Goal: Task Accomplishment & Management: Complete application form

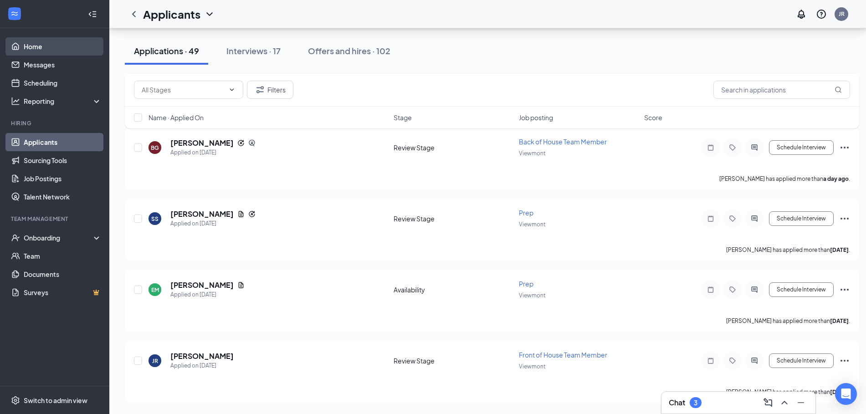
click at [30, 41] on link "Home" at bounding box center [63, 46] width 78 height 18
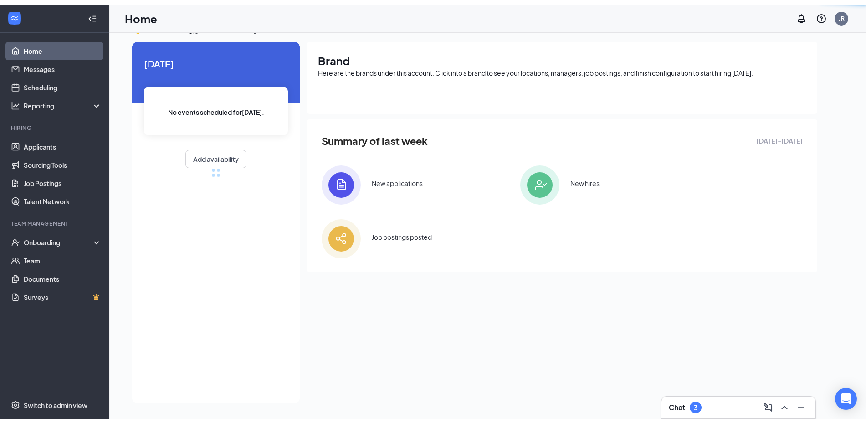
scroll to position [19, 0]
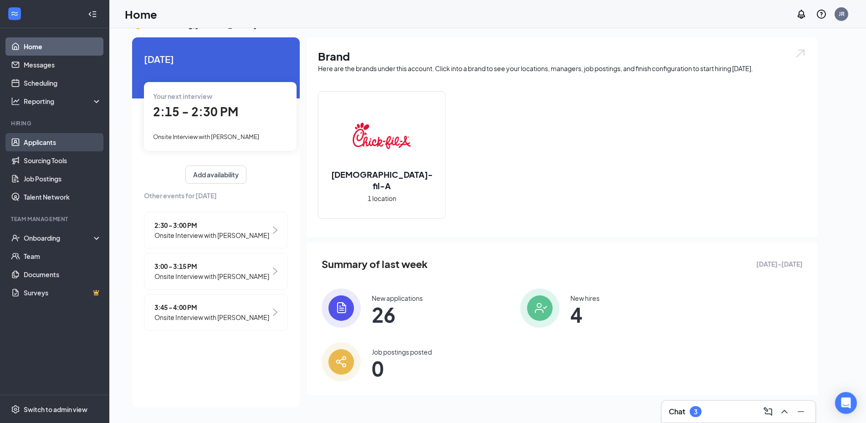
click at [60, 145] on link "Applicants" at bounding box center [63, 142] width 78 height 18
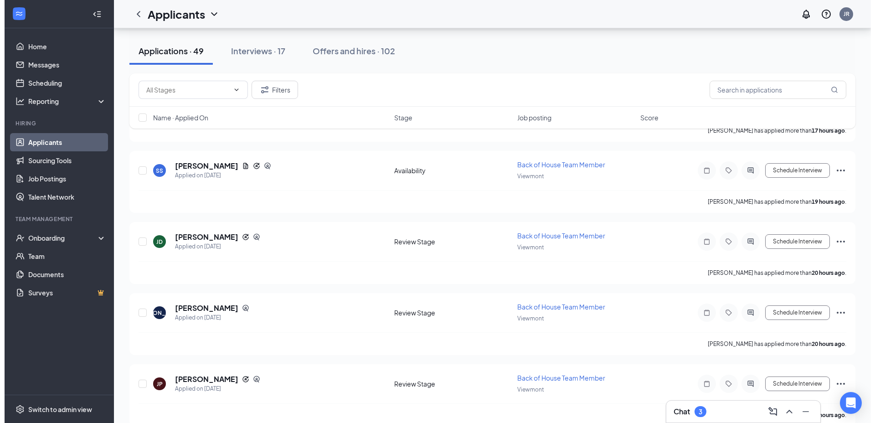
scroll to position [666, 0]
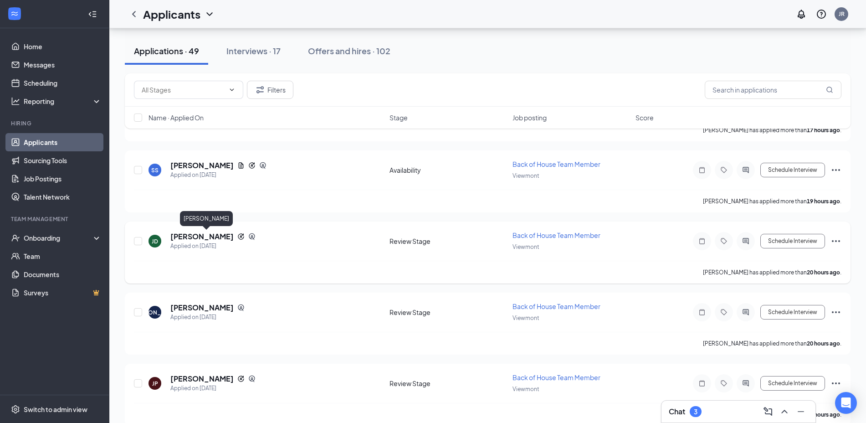
click at [234, 235] on h5 "[PERSON_NAME]" at bounding box center [201, 236] width 63 height 10
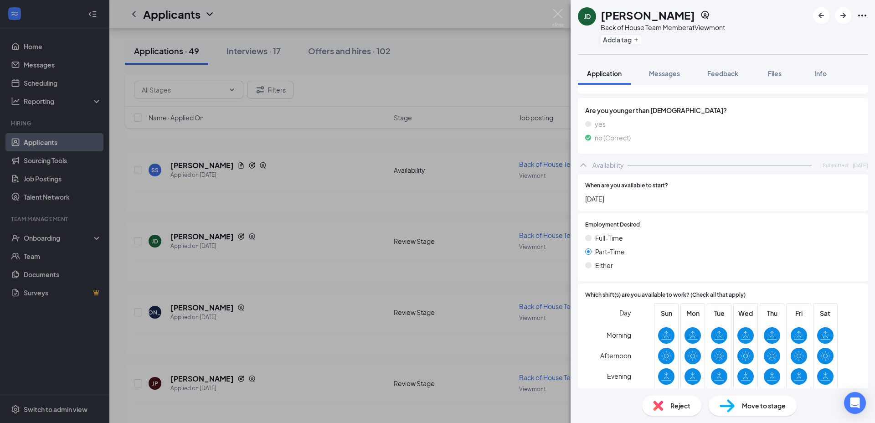
scroll to position [470, 0]
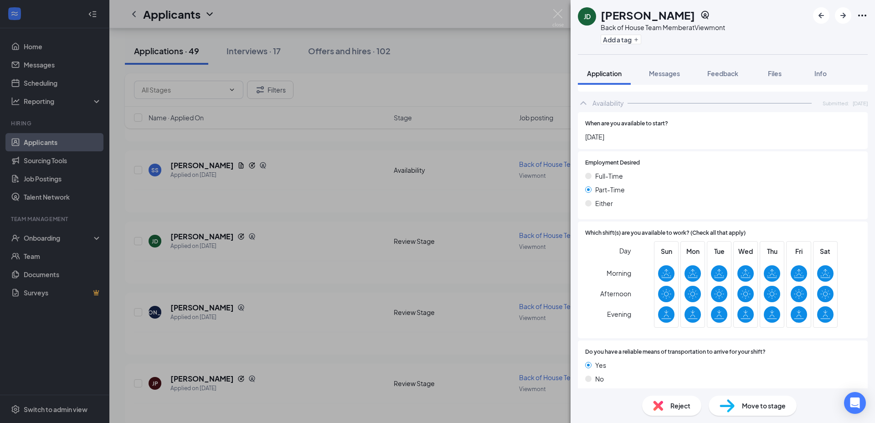
click at [287, 312] on div "[PERSON_NAME] [PERSON_NAME] Back of House Team Member at Viewmont Add a tag App…" at bounding box center [437, 211] width 875 height 423
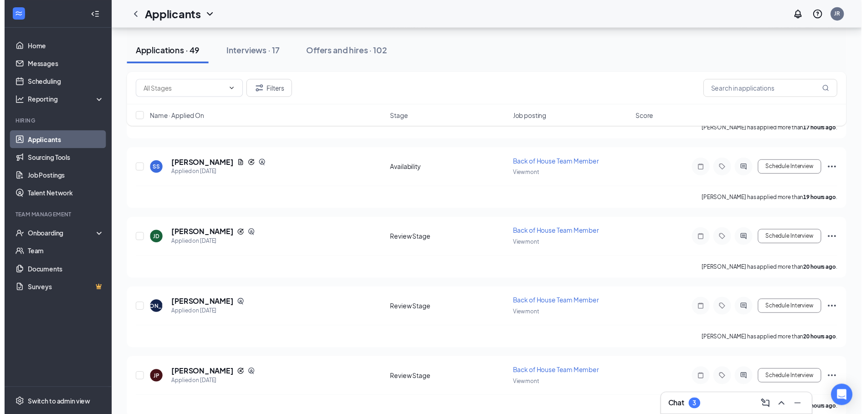
scroll to position [666, 0]
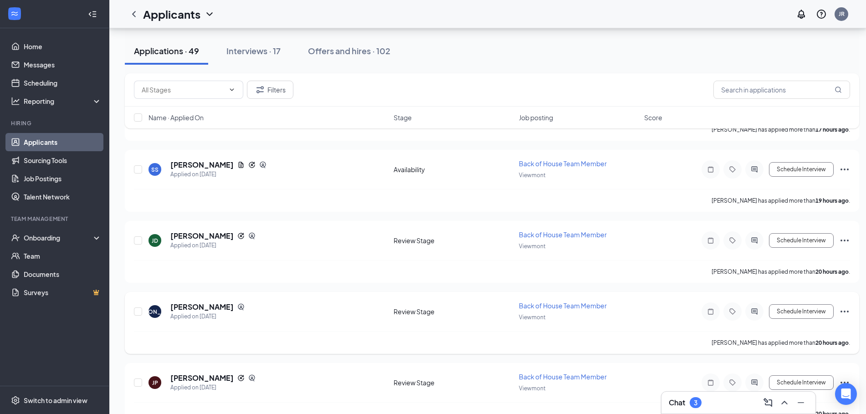
click at [287, 312] on div "JA [PERSON_NAME] Applied on [DATE]" at bounding box center [269, 311] width 240 height 19
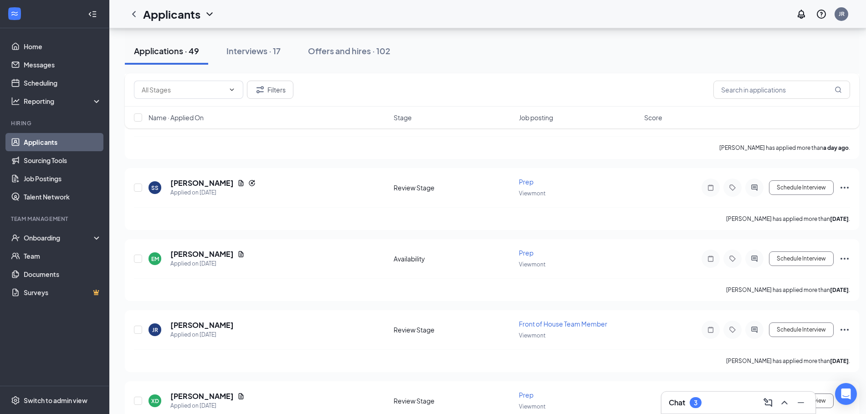
scroll to position [3248, 0]
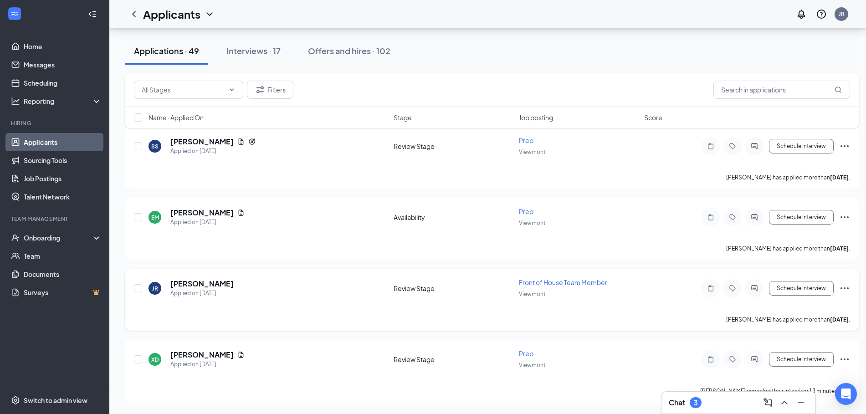
click at [847, 289] on icon "Ellipses" at bounding box center [844, 288] width 11 height 11
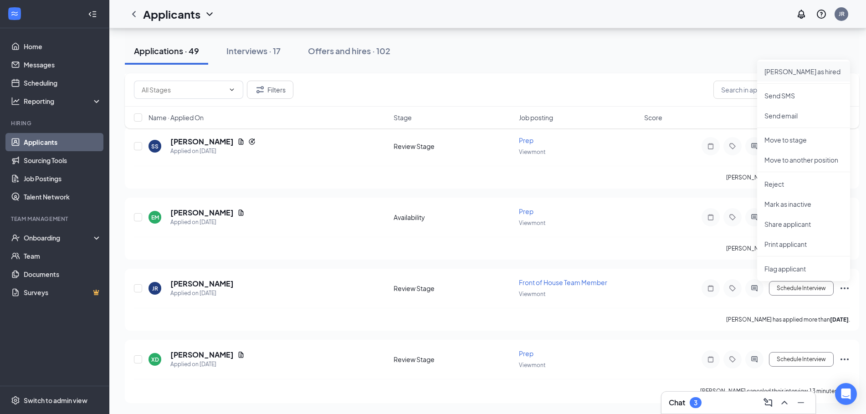
click at [785, 71] on p "[PERSON_NAME] as hired" at bounding box center [803, 71] width 78 height 9
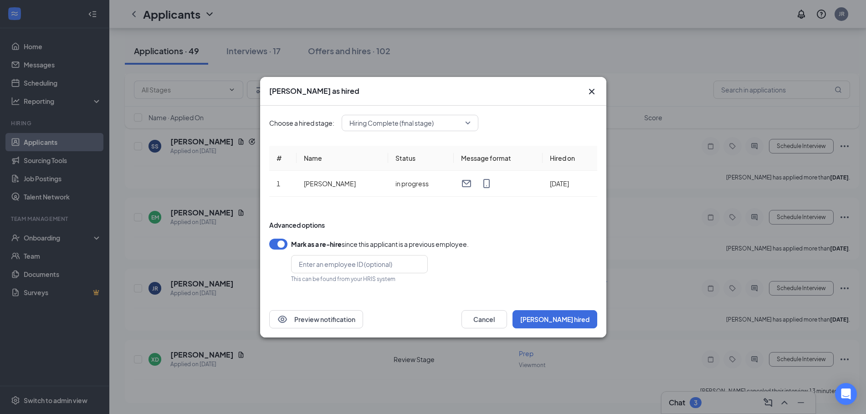
click at [271, 243] on button "button" at bounding box center [278, 244] width 18 height 11
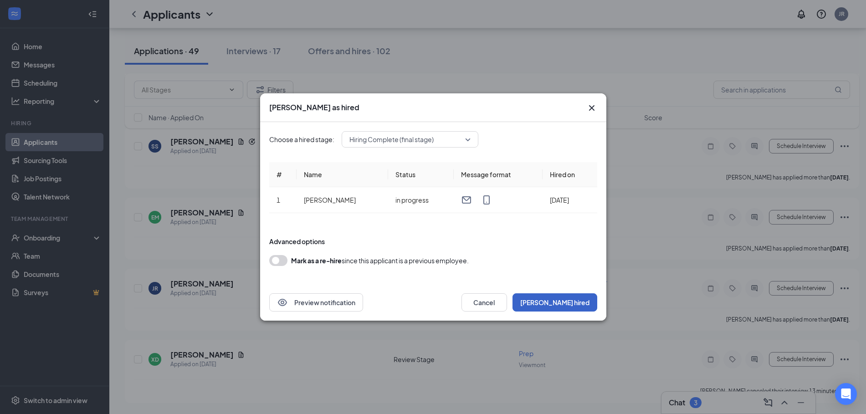
click at [567, 304] on button "[PERSON_NAME] hired" at bounding box center [554, 302] width 85 height 18
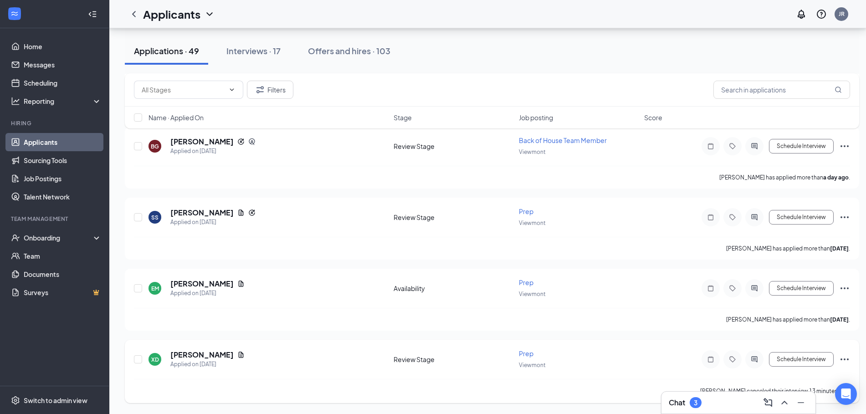
scroll to position [3176, 0]
click at [41, 233] on div "Onboarding" at bounding box center [59, 237] width 70 height 9
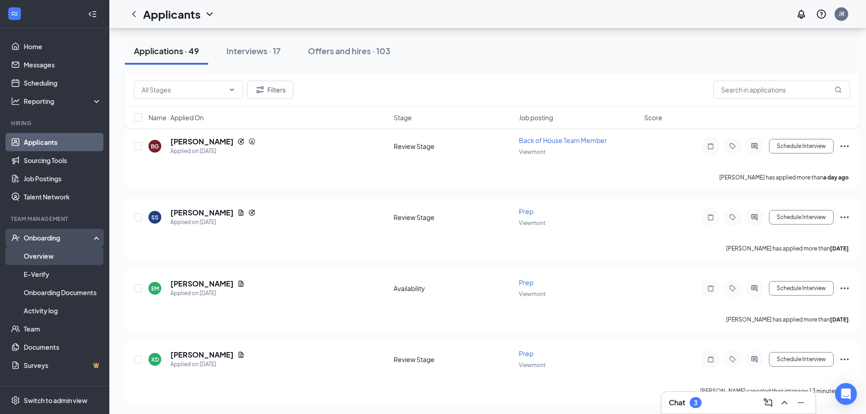
click at [39, 247] on link "Overview" at bounding box center [63, 256] width 78 height 18
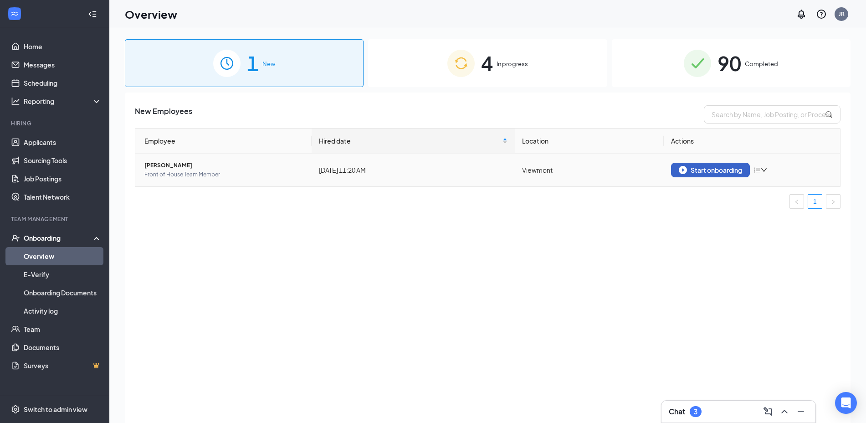
click at [703, 175] on button "Start onboarding" at bounding box center [710, 170] width 79 height 15
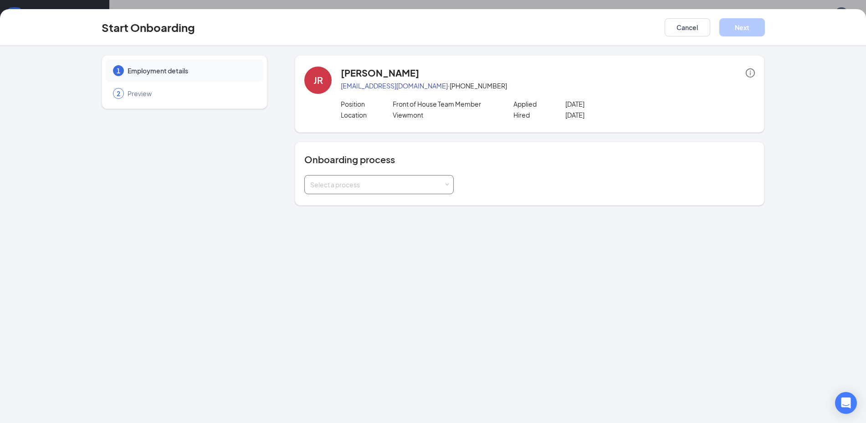
click at [420, 190] on div "Select a process" at bounding box center [379, 184] width 138 height 18
click at [378, 206] on li "Onboarding - All staff" at bounding box center [378, 204] width 149 height 16
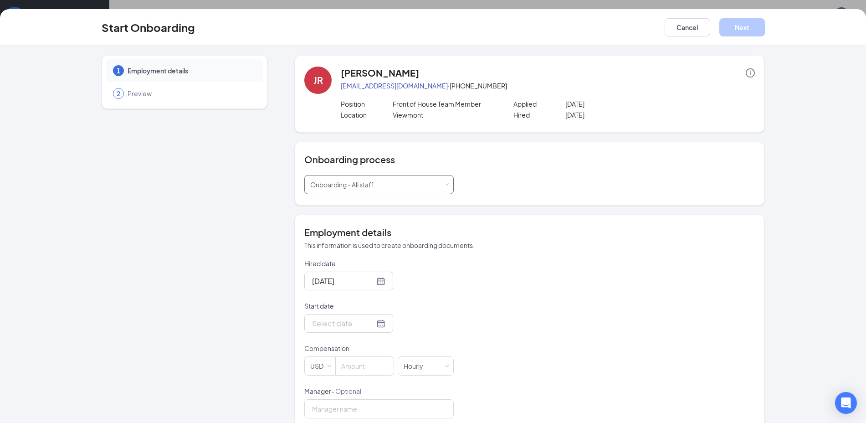
scroll to position [41, 0]
click at [368, 320] on div at bounding box center [348, 323] width 73 height 11
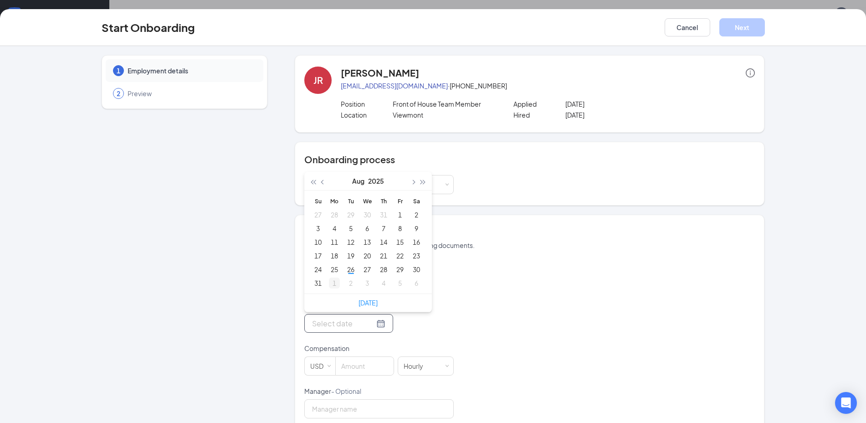
type input "[DATE]"
click at [329, 281] on div "1" at bounding box center [334, 282] width 11 height 11
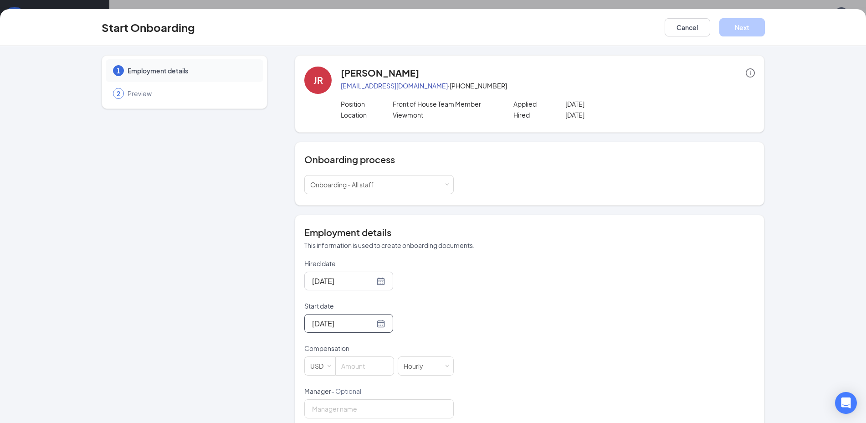
scroll to position [96, 0]
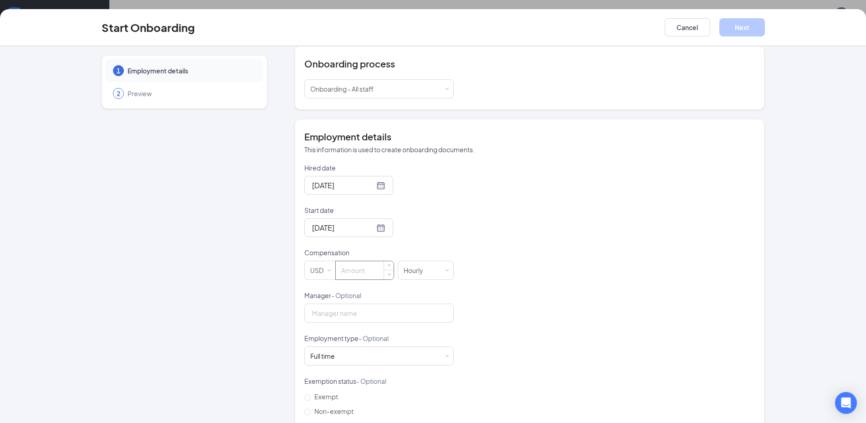
click at [339, 271] on input at bounding box center [365, 270] width 58 height 18
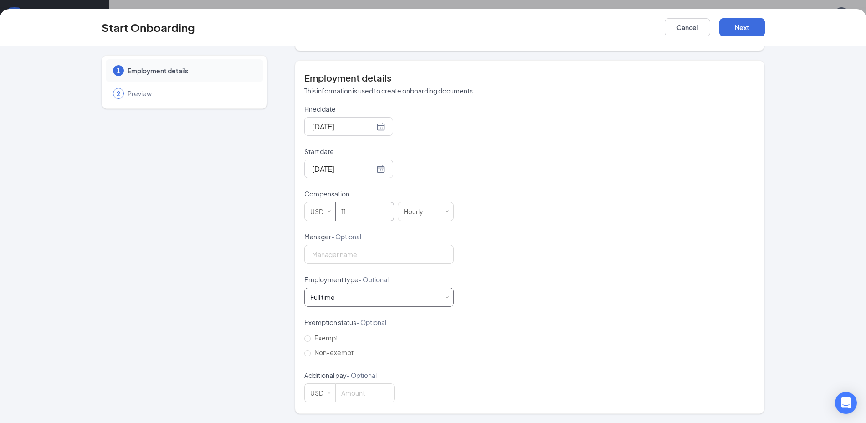
type input "11"
click at [330, 293] on div "Full time" at bounding box center [322, 296] width 25 height 9
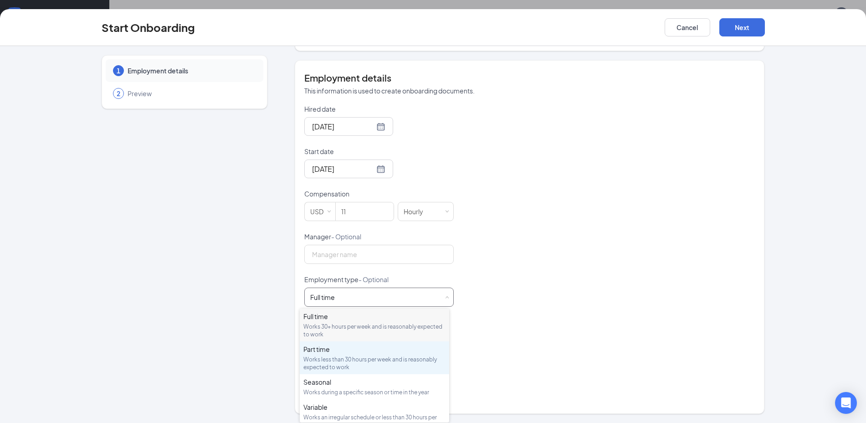
click at [324, 362] on div "Works less than 30 hours per week and is reasonably expected to work" at bounding box center [374, 362] width 142 height 15
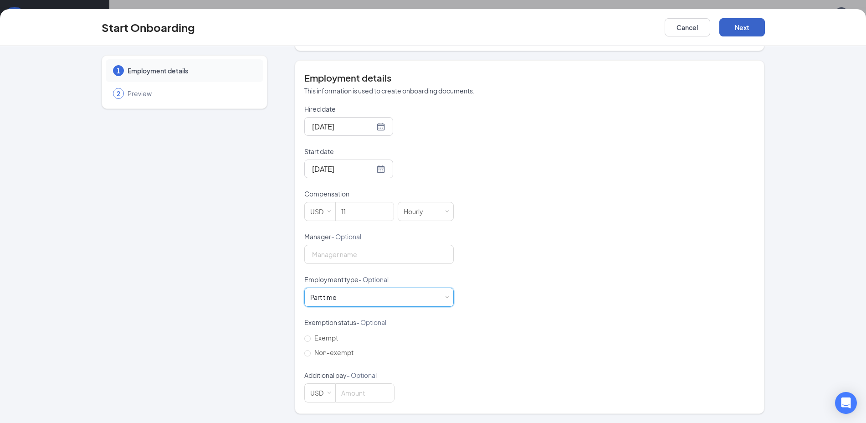
click at [737, 21] on button "Next" at bounding box center [742, 27] width 46 height 18
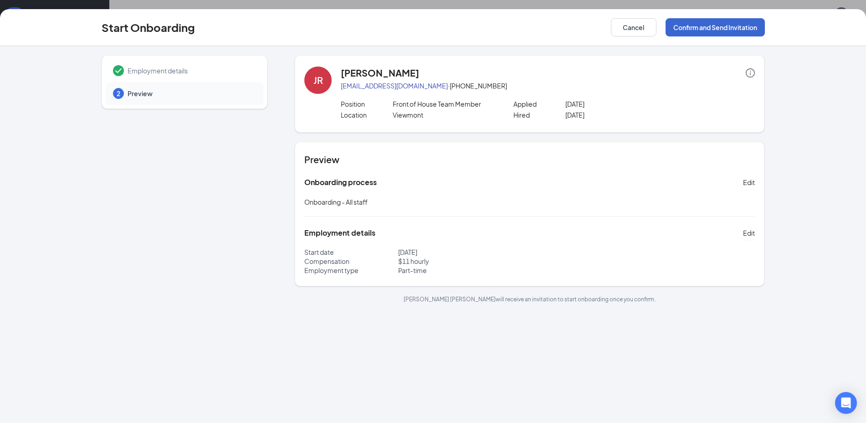
scroll to position [0, 0]
click at [737, 21] on button "Confirm and Send Invitation" at bounding box center [715, 27] width 99 height 18
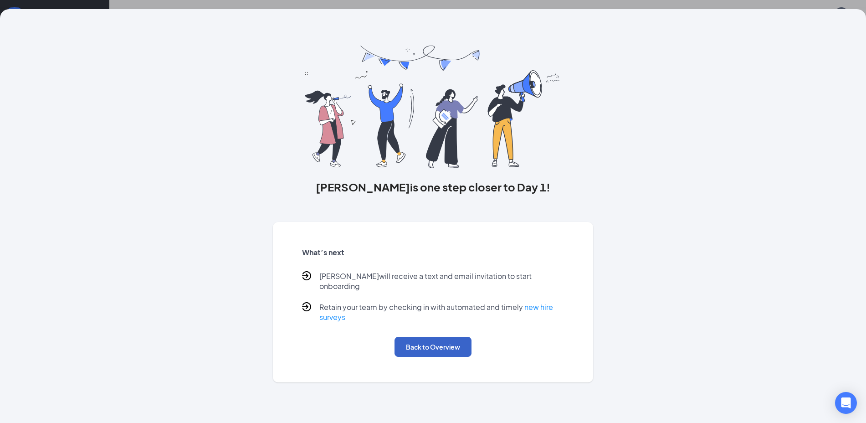
click at [455, 338] on button "Back to Overview" at bounding box center [432, 347] width 77 height 20
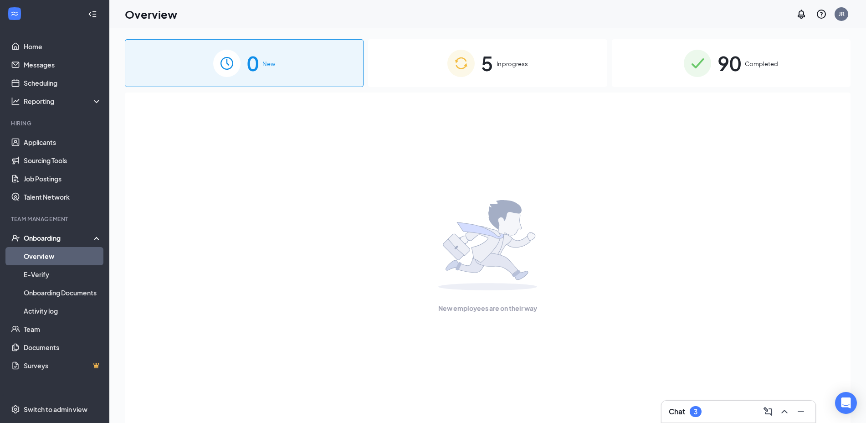
click at [459, 61] on img at bounding box center [460, 63] width 27 height 27
